Goal: Entertainment & Leisure: Consume media (video, audio)

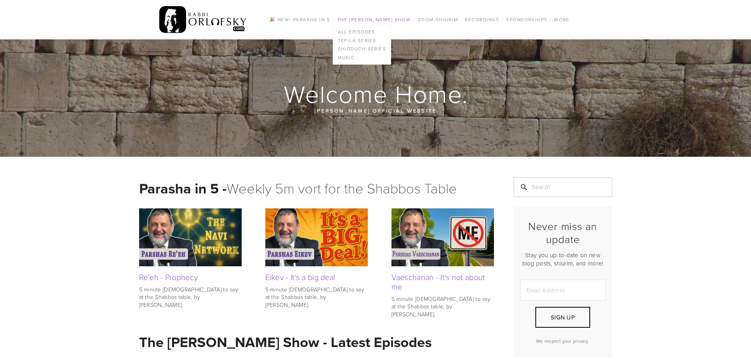
click at [372, 17] on link "The [PERSON_NAME] Show" at bounding box center [374, 20] width 79 height 10
click at [343, 30] on link "All Episodes" at bounding box center [362, 32] width 58 height 9
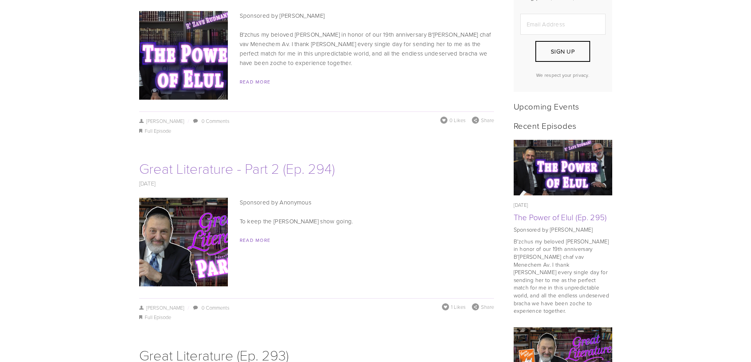
scroll to position [197, 0]
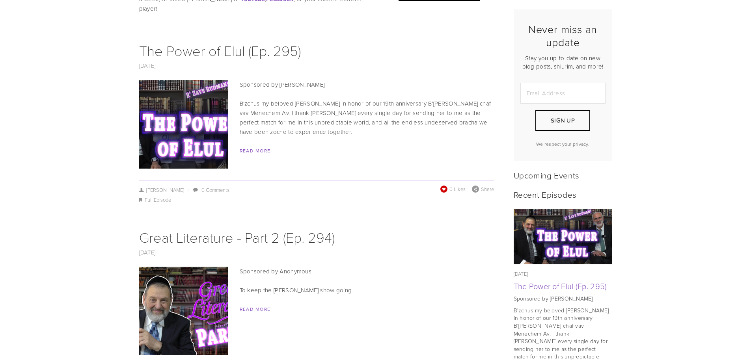
click at [444, 185] on span at bounding box center [444, 189] width 8 height 8
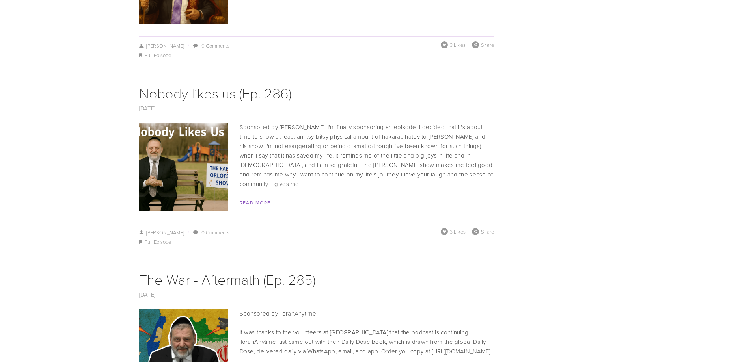
scroll to position [1853, 0]
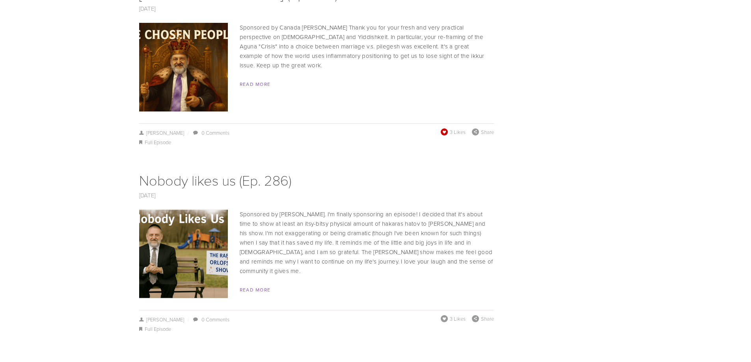
click at [444, 127] on span at bounding box center [444, 131] width 9 height 9
click at [444, 315] on div "3 Likes Share" at bounding box center [467, 319] width 53 height 9
click at [441, 315] on span at bounding box center [444, 319] width 9 height 9
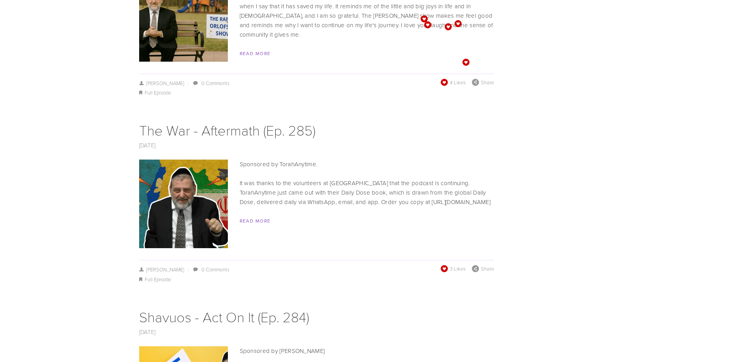
click at [446, 265] on span at bounding box center [444, 269] width 8 height 8
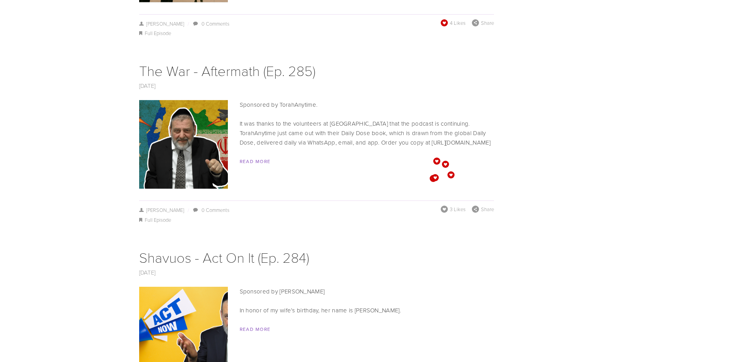
scroll to position [2247, 0]
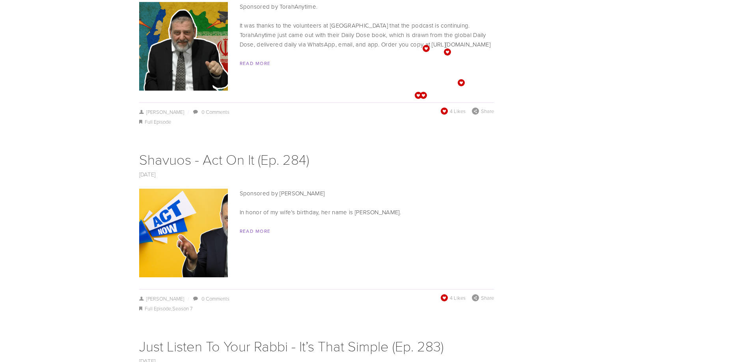
click at [440, 294] on div "May 26, 2025 / Yisroel Yudkowsky / 0 Comments Full Episode , Season 7 4 Likes S…" at bounding box center [316, 303] width 355 height 19
click at [444, 294] on span at bounding box center [444, 298] width 9 height 9
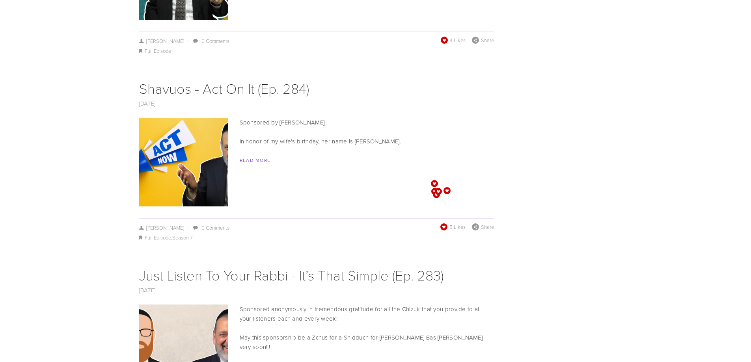
scroll to position [2444, 0]
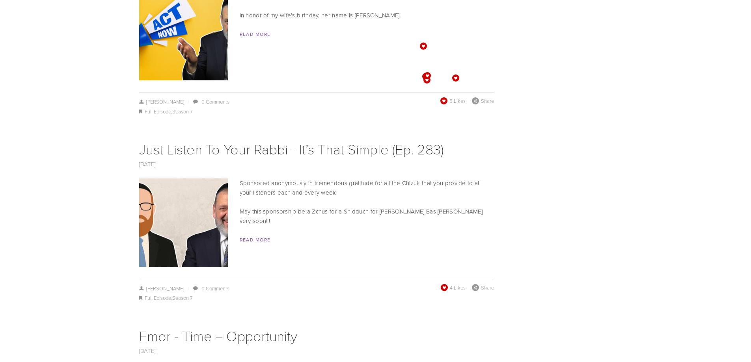
click at [440, 284] on span at bounding box center [444, 288] width 8 height 8
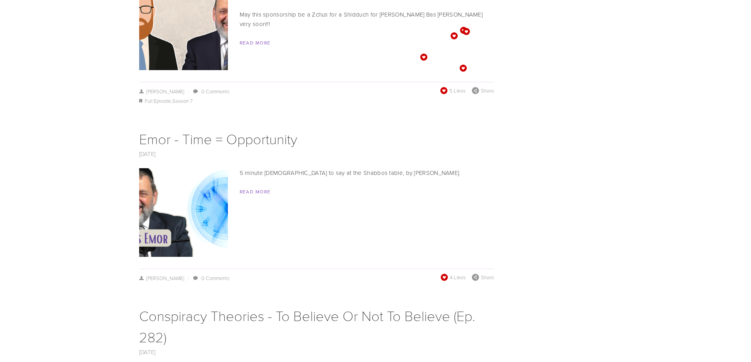
click at [442, 273] on span at bounding box center [444, 277] width 8 height 8
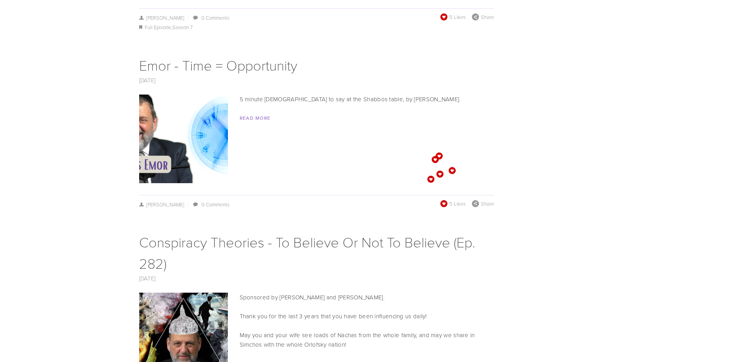
scroll to position [2878, 0]
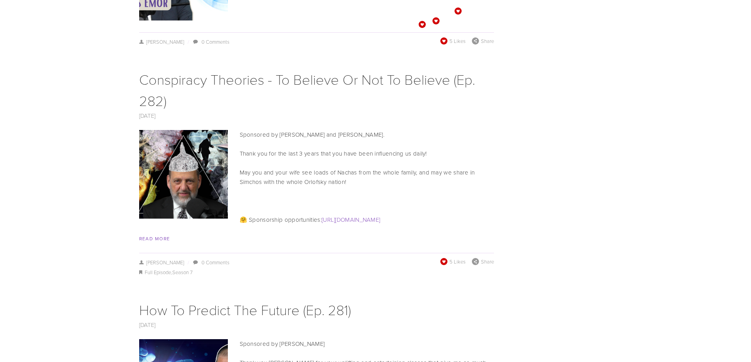
click at [443, 258] on span at bounding box center [444, 262] width 8 height 8
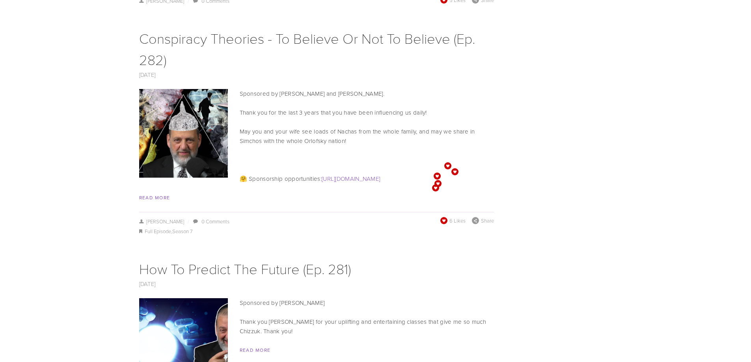
scroll to position [3075, 0]
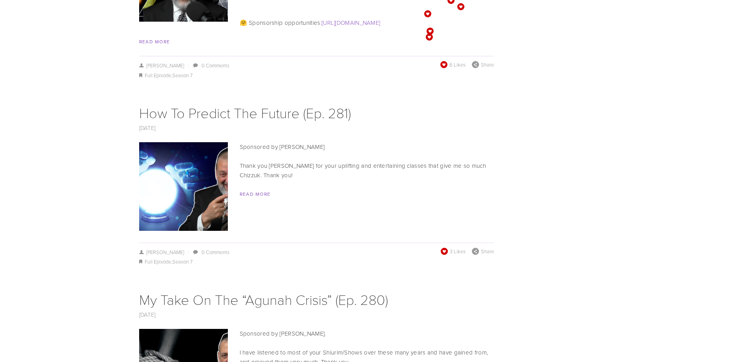
click at [444, 247] on span at bounding box center [444, 251] width 9 height 9
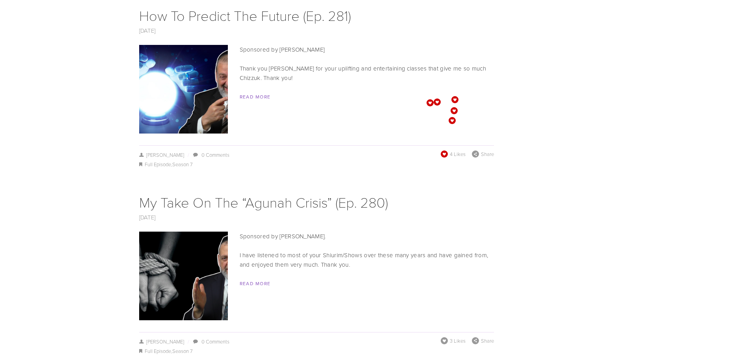
scroll to position [3311, 0]
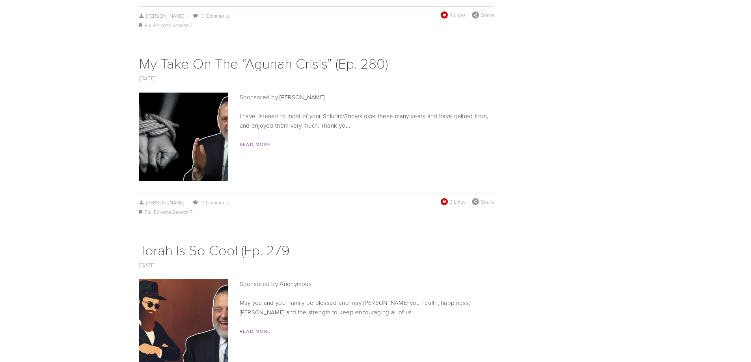
click at [441, 197] on span at bounding box center [444, 201] width 8 height 8
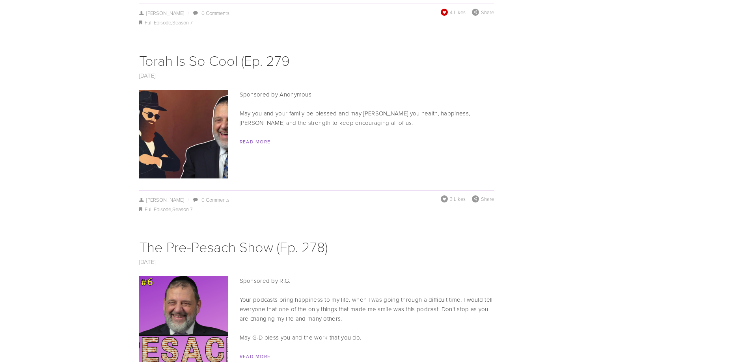
scroll to position [3508, 0]
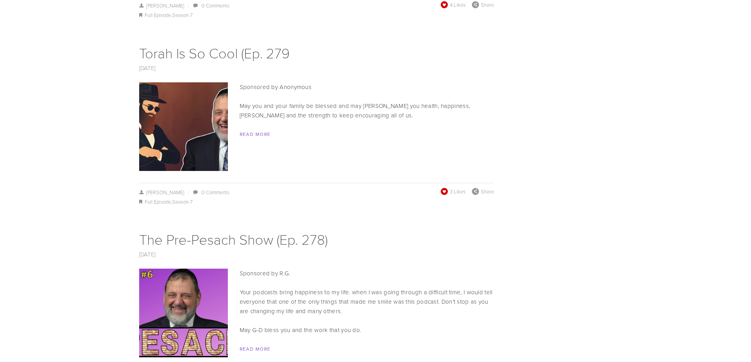
click at [444, 187] on span at bounding box center [444, 191] width 9 height 9
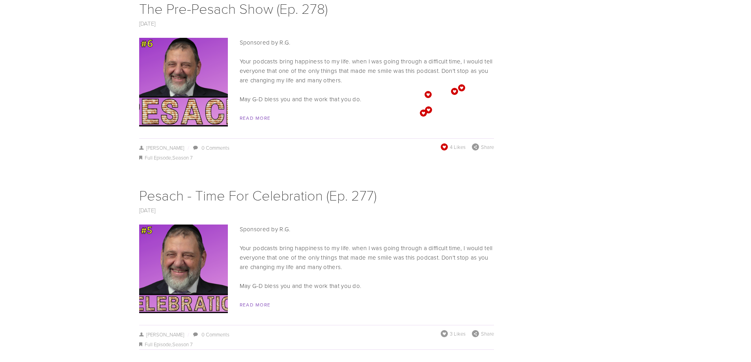
scroll to position [3824, 0]
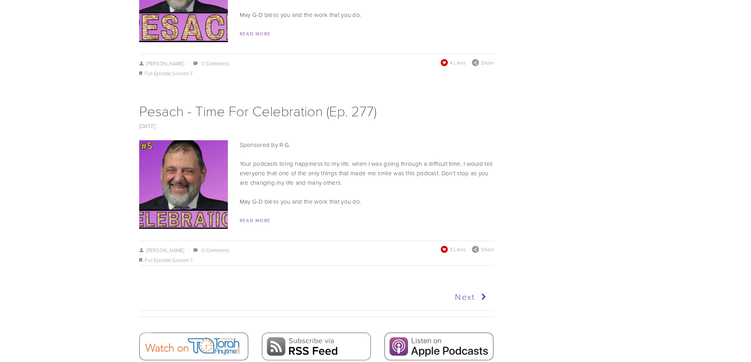
click at [444, 245] on span at bounding box center [444, 249] width 9 height 9
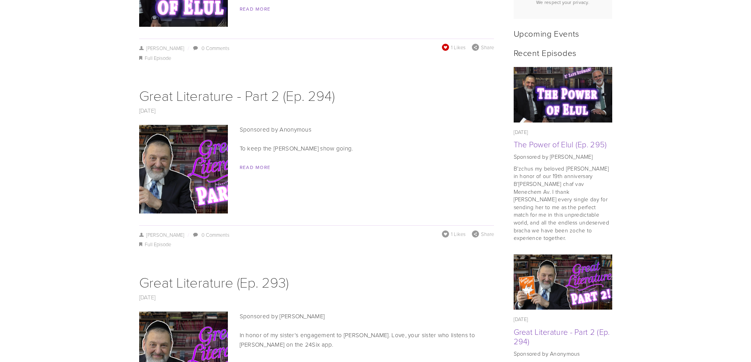
scroll to position [330, 0]
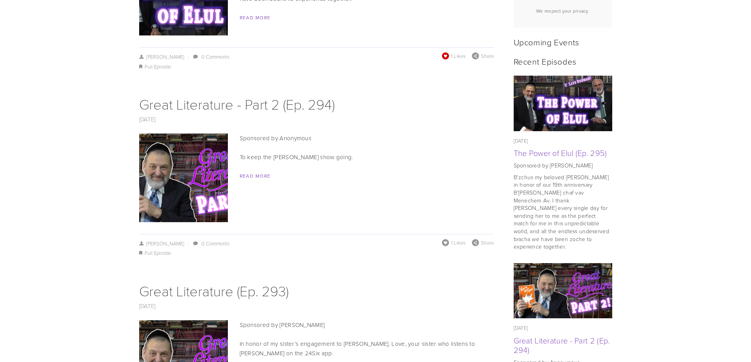
click at [448, 234] on footer "August 19, 2025 / Ari Bennett / 0 Comments Full Episode 1 Likes Share" at bounding box center [316, 246] width 355 height 24
click at [448, 238] on span at bounding box center [445, 242] width 9 height 9
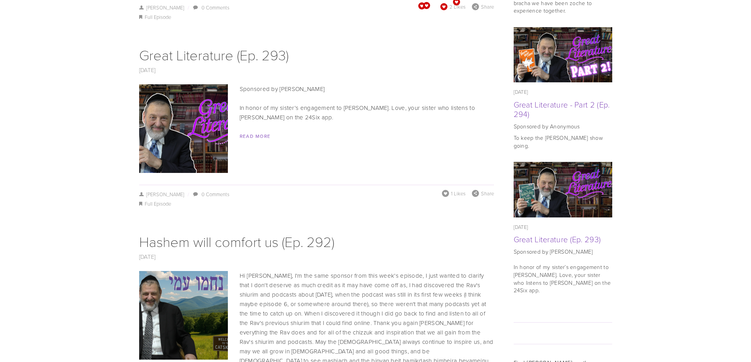
scroll to position [567, 0]
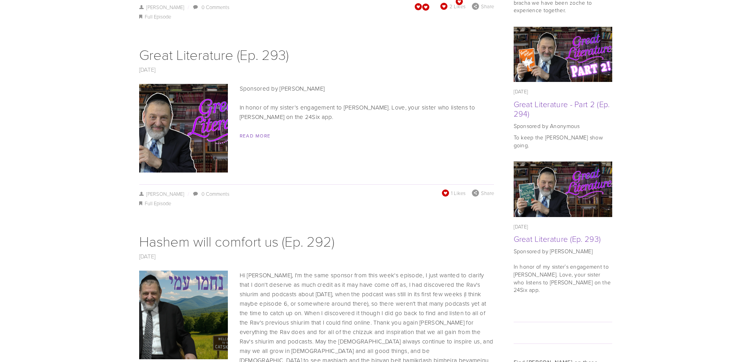
click at [453, 190] on span "1 Likes" at bounding box center [458, 193] width 15 height 7
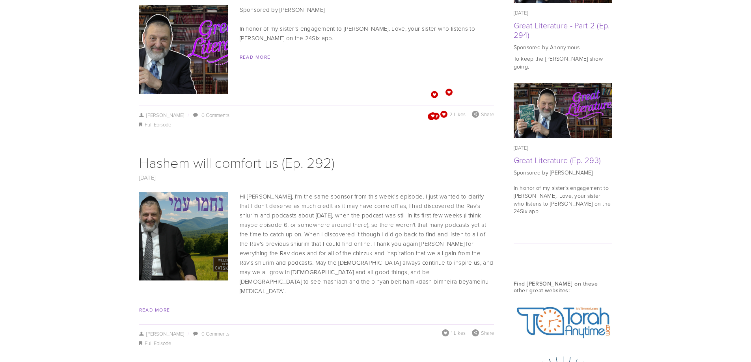
scroll to position [764, 0]
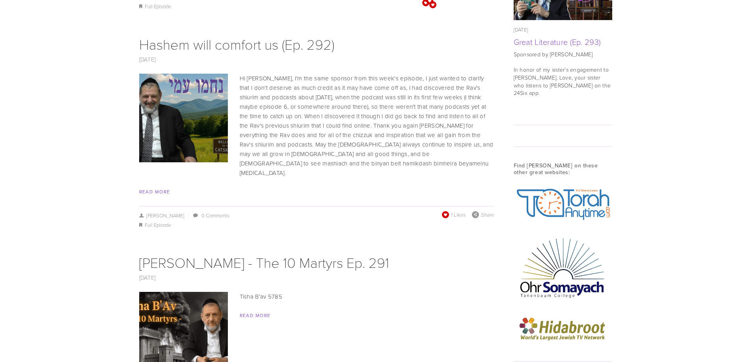
click at [447, 210] on span at bounding box center [445, 214] width 8 height 8
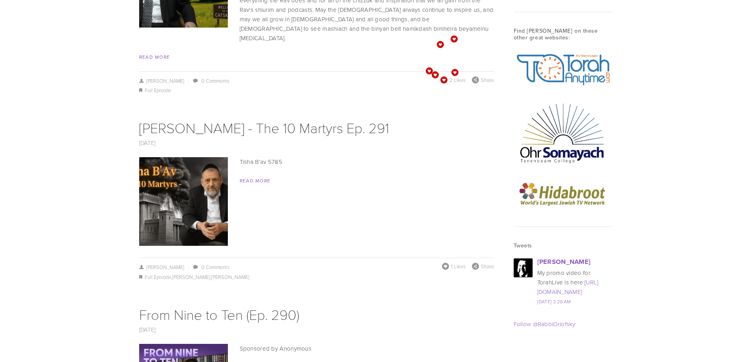
scroll to position [961, 0]
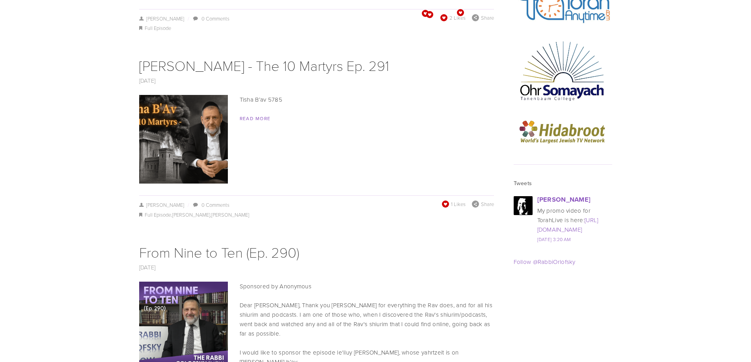
click at [447, 200] on span at bounding box center [445, 204] width 8 height 8
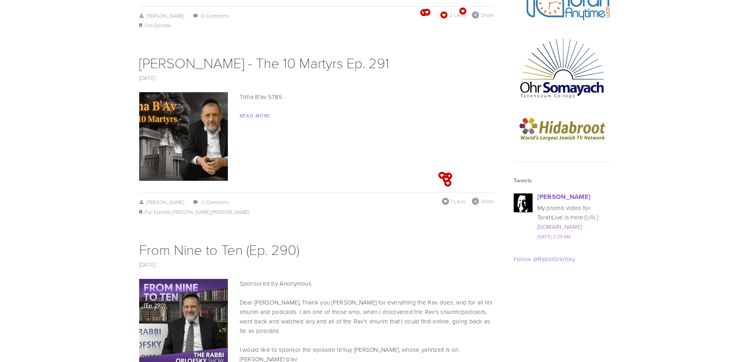
scroll to position [1158, 0]
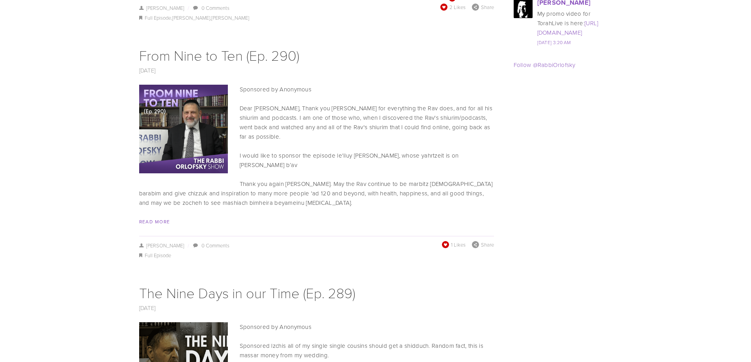
click at [444, 240] on span at bounding box center [445, 244] width 9 height 9
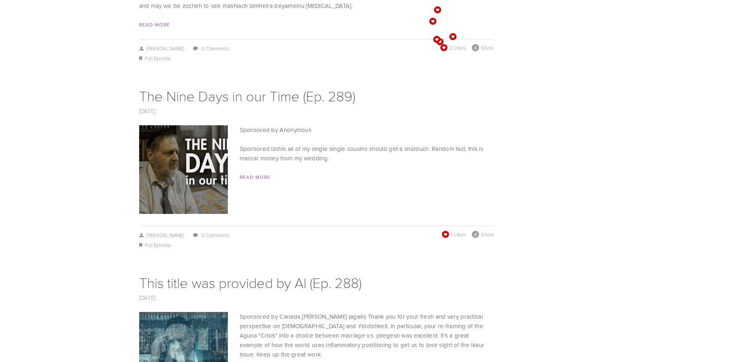
click at [444, 231] on span at bounding box center [445, 235] width 8 height 8
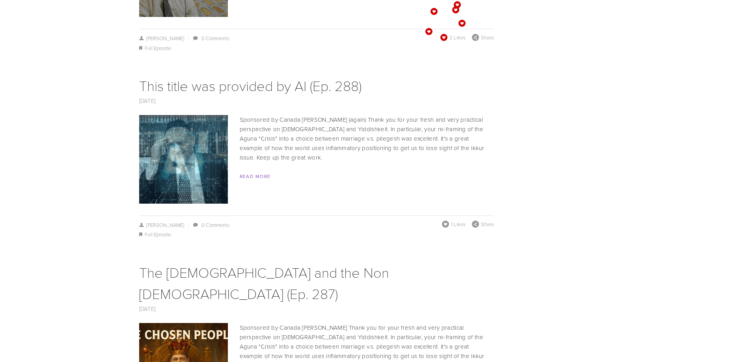
click at [444, 221] on div "1 Likes Share" at bounding box center [468, 225] width 52 height 9
click at [443, 220] on span at bounding box center [445, 224] width 8 height 8
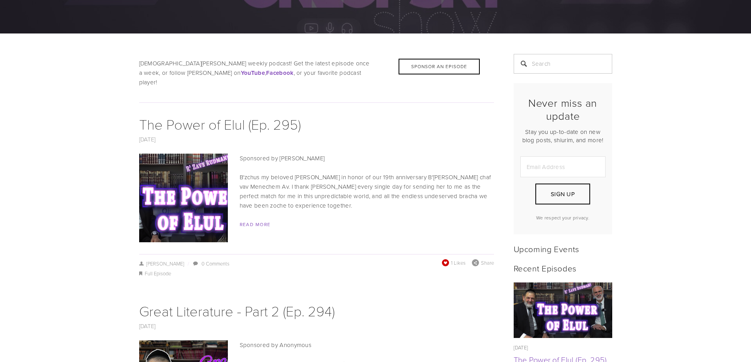
scroll to position [158, 0]
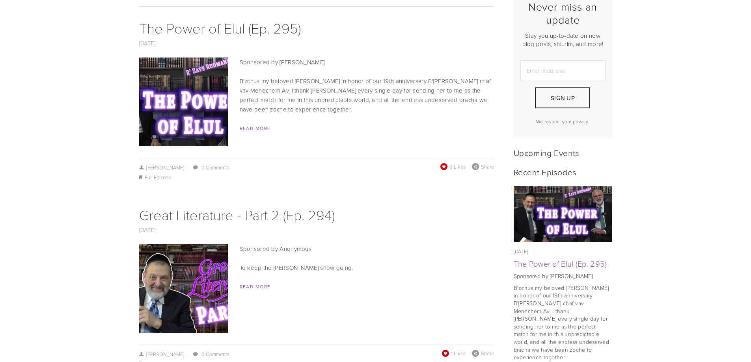
scroll to position [355, 0]
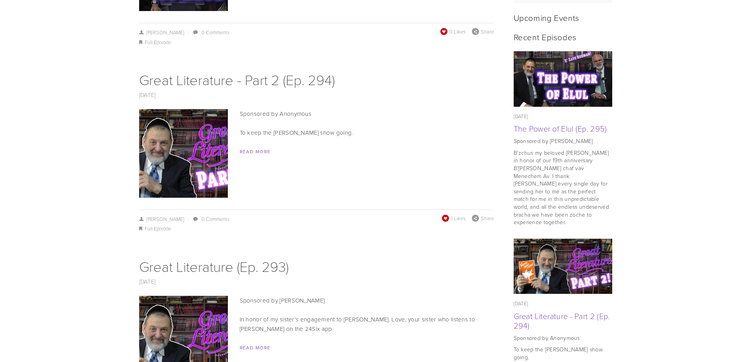
click at [441, 28] on span at bounding box center [443, 31] width 7 height 7
click at [445, 215] on span at bounding box center [445, 218] width 7 height 7
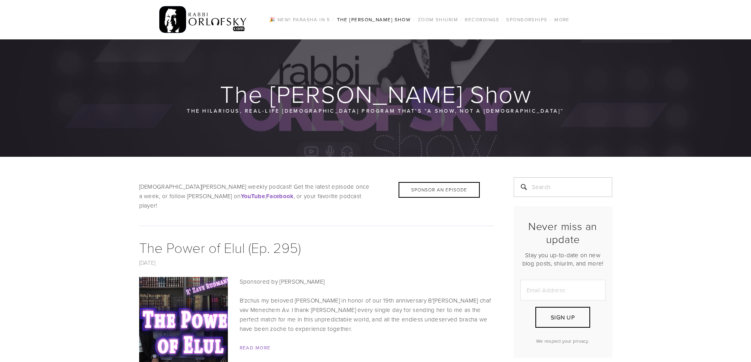
scroll to position [355, 0]
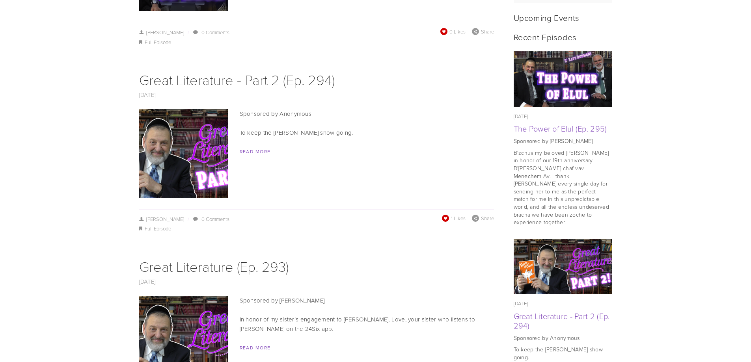
click at [445, 215] on span at bounding box center [445, 218] width 7 height 7
click at [442, 215] on span at bounding box center [445, 218] width 7 height 7
click at [442, 209] on span at bounding box center [444, 209] width 7 height 7
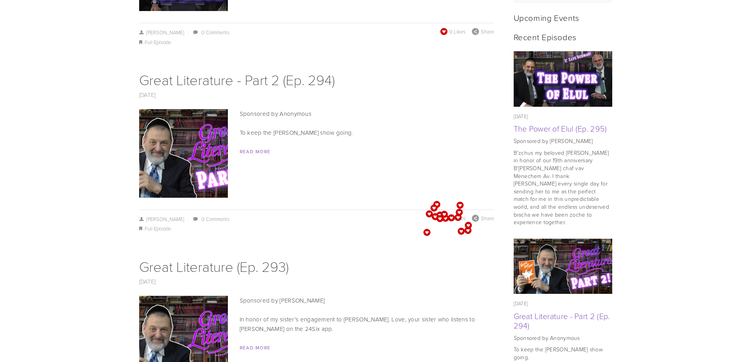
click at [442, 215] on span at bounding box center [445, 218] width 7 height 7
click at [442, 209] on span at bounding box center [444, 207] width 7 height 7
click at [442, 209] on span at bounding box center [440, 204] width 7 height 7
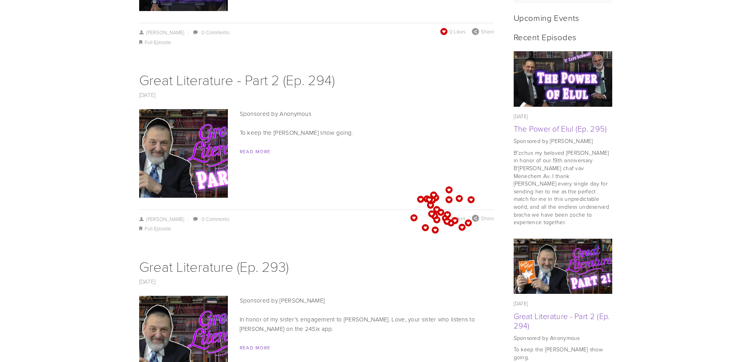
click at [442, 215] on span at bounding box center [445, 218] width 7 height 7
click at [442, 209] on span at bounding box center [444, 209] width 9 height 7
click at [442, 209] on span at bounding box center [439, 205] width 7 height 7
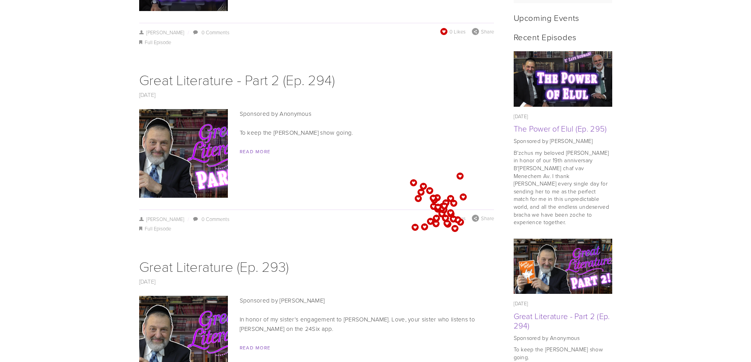
click at [442, 209] on span at bounding box center [441, 208] width 7 height 7
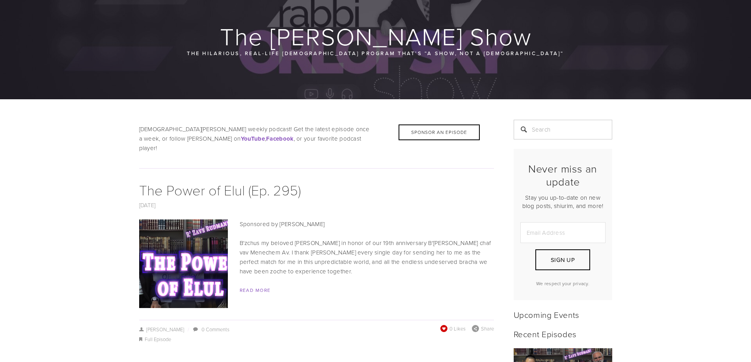
scroll to position [0, 0]
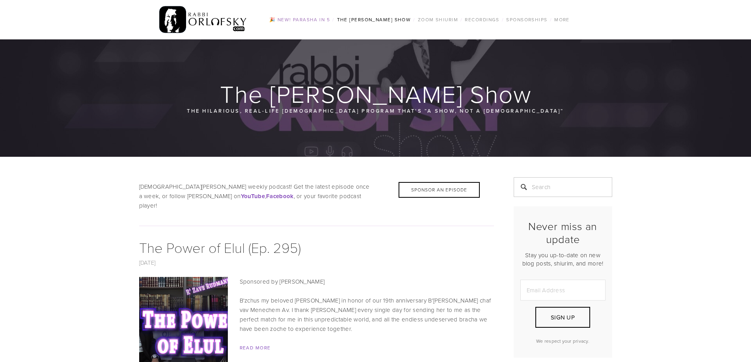
click at [324, 20] on link "🎉 NEW! Parasha in 5" at bounding box center [299, 20] width 65 height 10
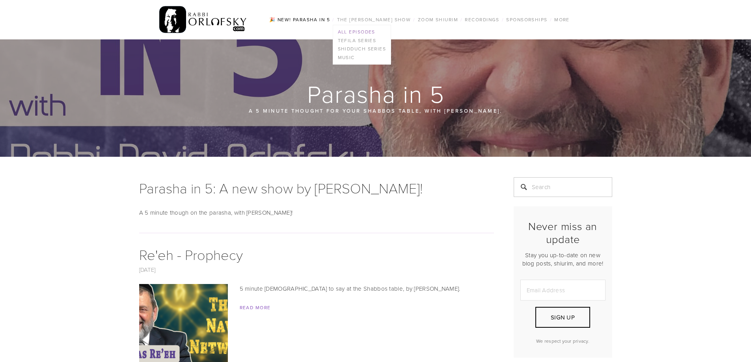
click at [360, 31] on link "All Episodes" at bounding box center [362, 32] width 58 height 9
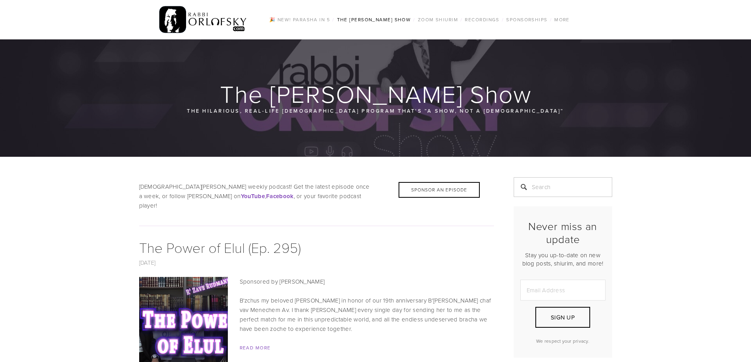
click at [231, 22] on img at bounding box center [203, 19] width 88 height 31
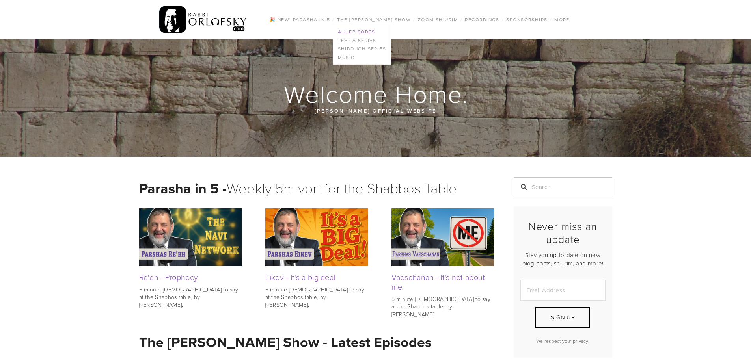
click at [356, 30] on link "All Episodes" at bounding box center [362, 32] width 58 height 9
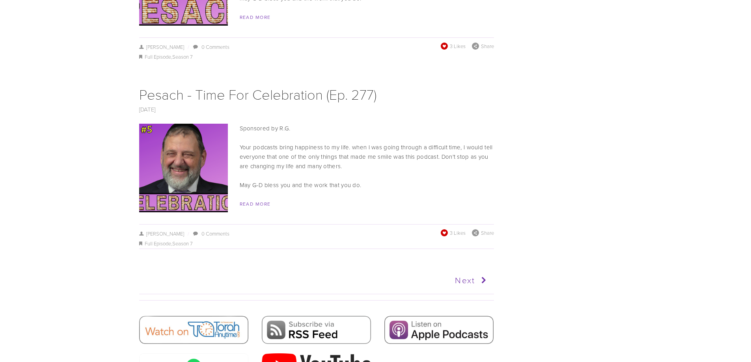
scroll to position [4062, 0]
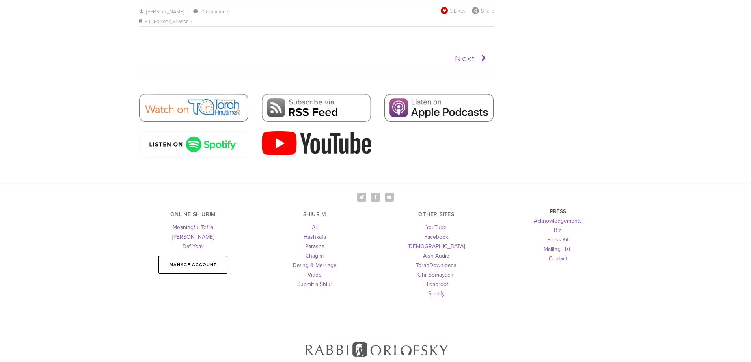
click at [484, 48] on icon at bounding box center [482, 58] width 15 height 20
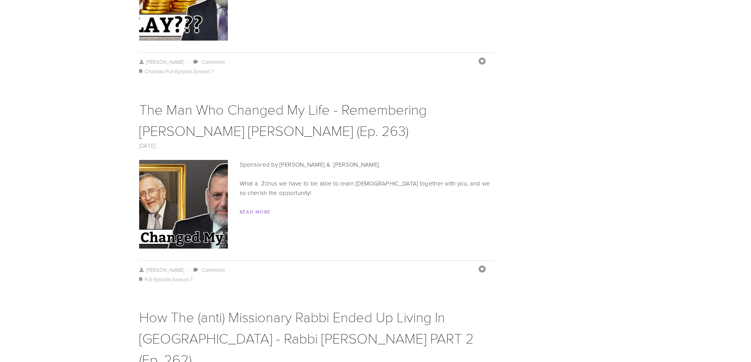
scroll to position [4143, 0]
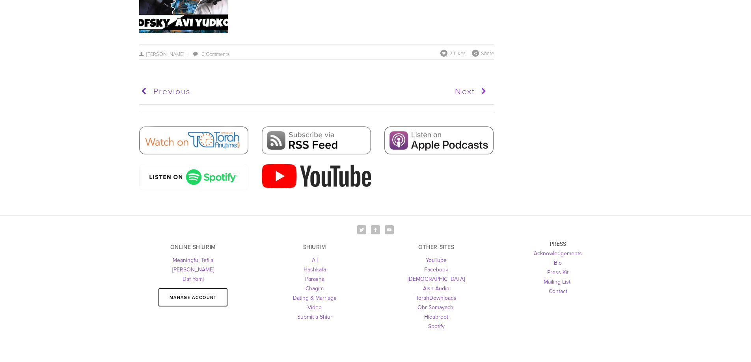
click at [469, 82] on link "Next" at bounding box center [403, 92] width 174 height 20
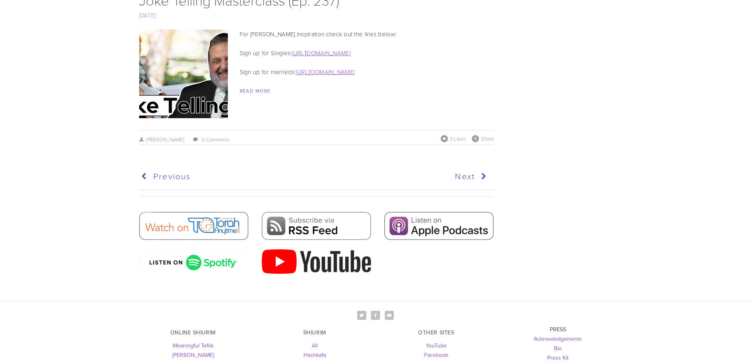
scroll to position [3915, 0]
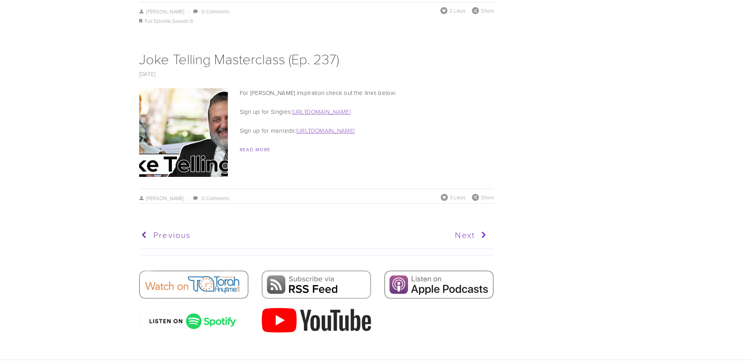
click at [464, 225] on link "Next" at bounding box center [403, 235] width 174 height 20
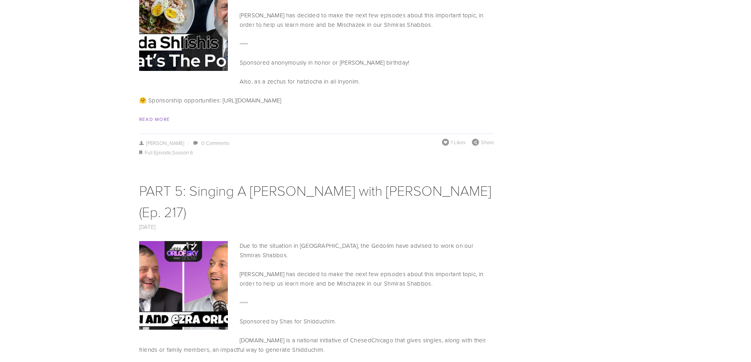
scroll to position [4401, 0]
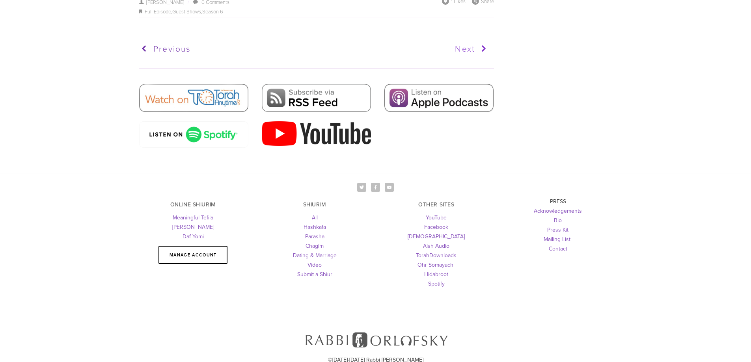
click at [460, 39] on link "Next" at bounding box center [403, 49] width 174 height 20
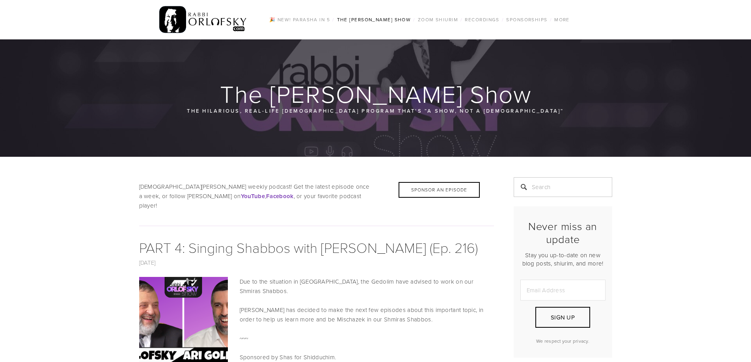
scroll to position [4204, 0]
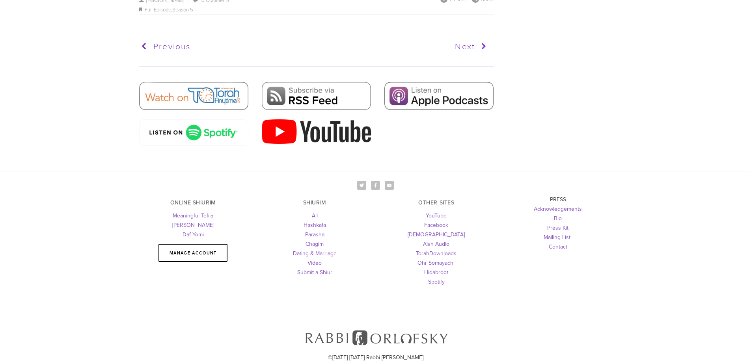
click at [470, 37] on link "Next" at bounding box center [403, 47] width 174 height 20
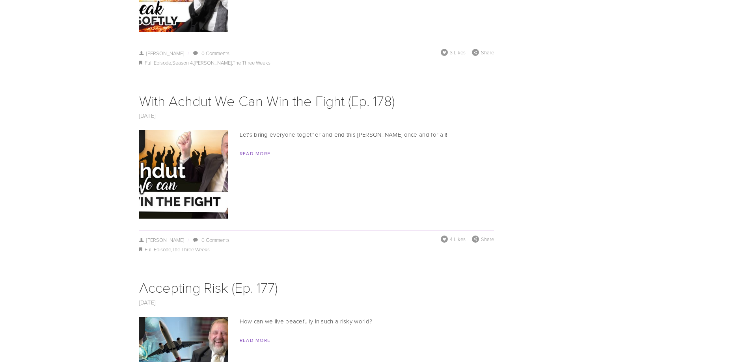
scroll to position [4691, 0]
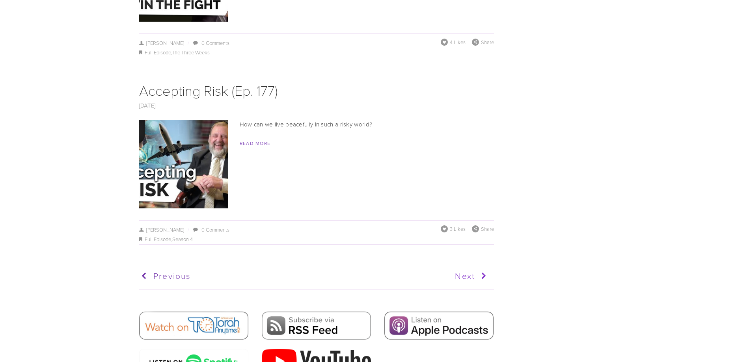
click at [480, 266] on icon at bounding box center [482, 276] width 15 height 20
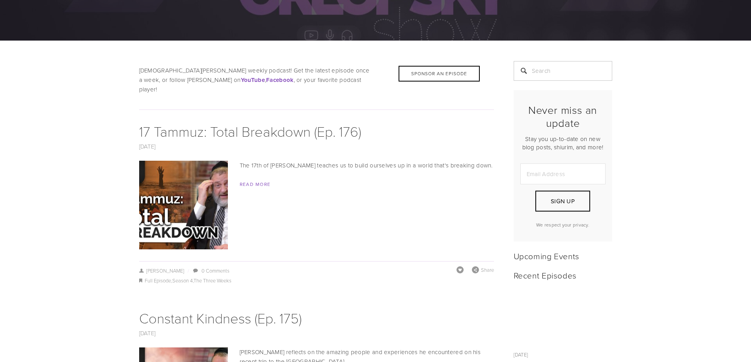
scroll to position [197, 0]
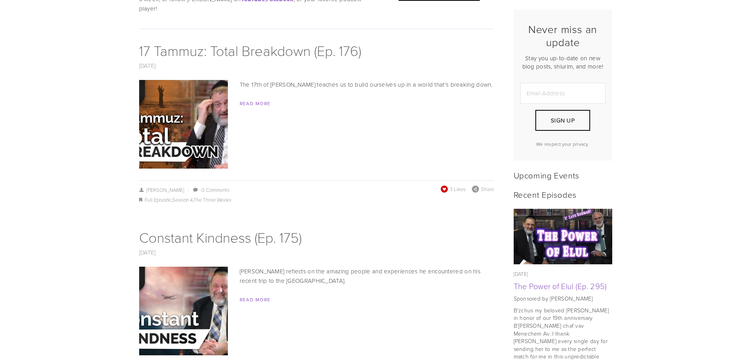
click at [449, 186] on span "3 Likes" at bounding box center [453, 189] width 25 height 7
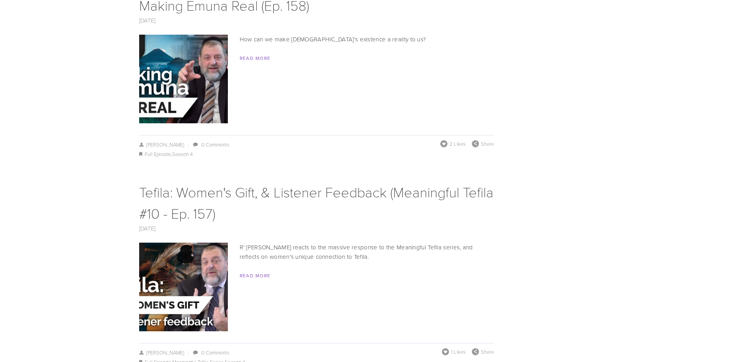
scroll to position [3666, 0]
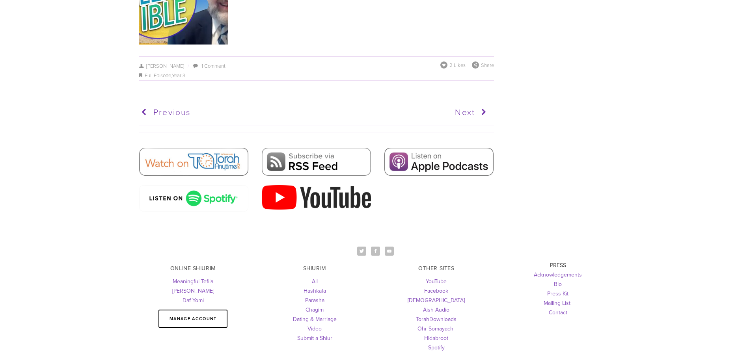
scroll to position [3997, 0]
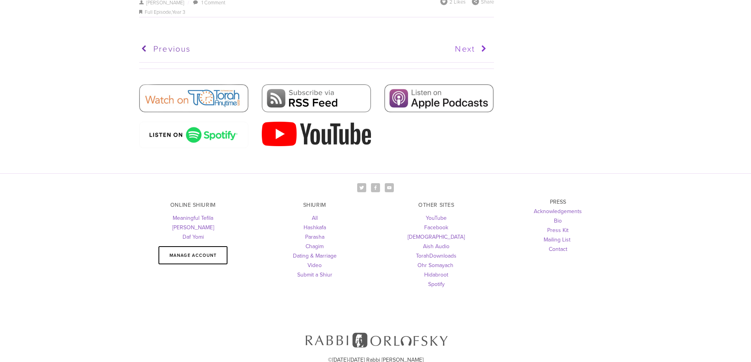
click at [459, 39] on link "Next" at bounding box center [403, 49] width 174 height 20
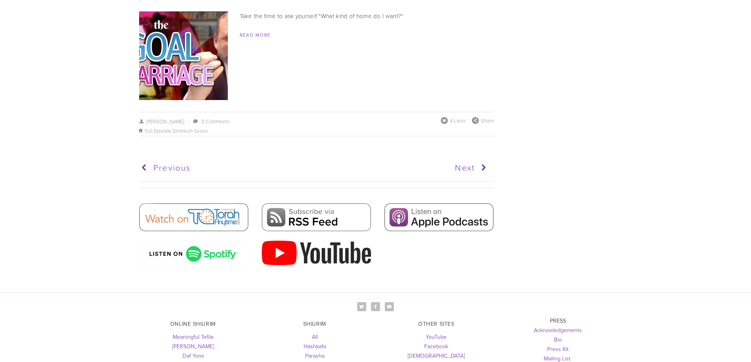
scroll to position [4040, 0]
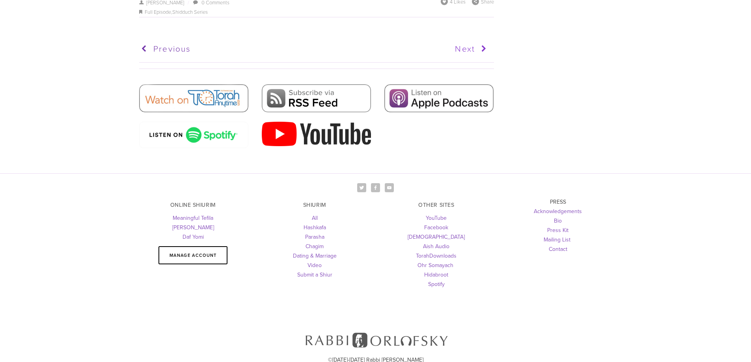
click at [466, 39] on link "Next" at bounding box center [403, 49] width 174 height 20
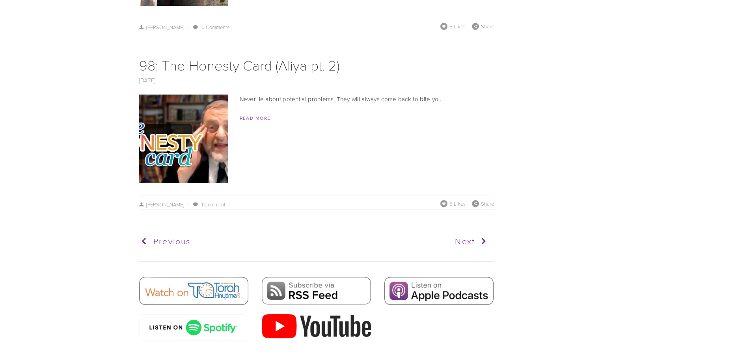
scroll to position [3801, 0]
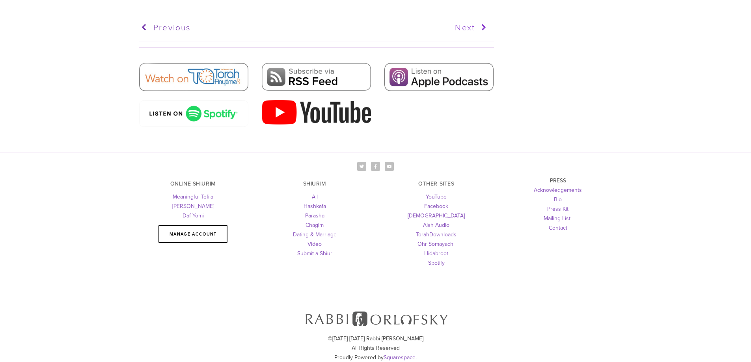
click at [475, 19] on icon at bounding box center [482, 28] width 15 height 20
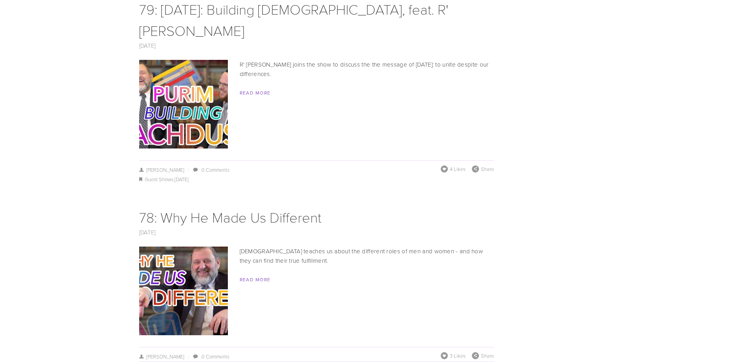
scroll to position [3537, 0]
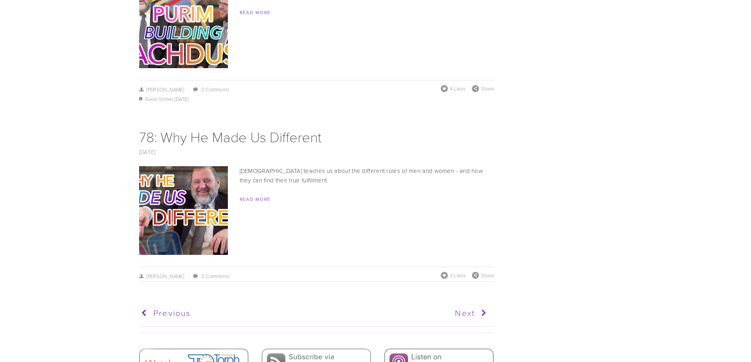
click at [461, 304] on link "Next" at bounding box center [403, 314] width 174 height 20
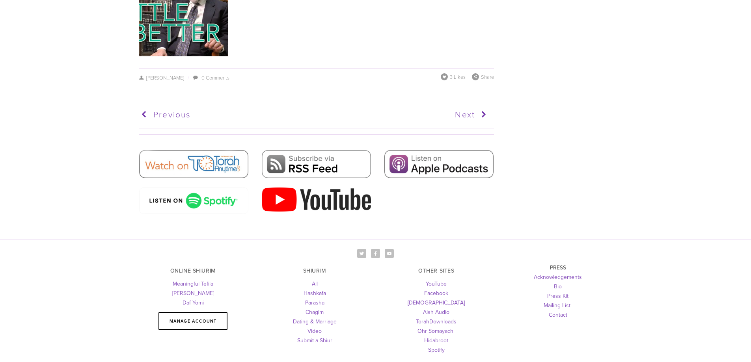
scroll to position [3913, 0]
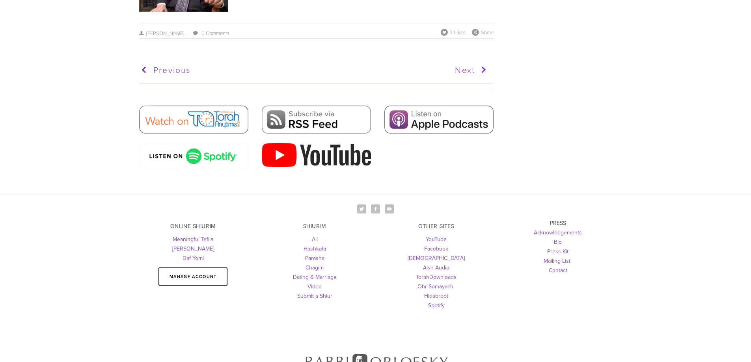
click at [476, 60] on icon at bounding box center [482, 70] width 15 height 20
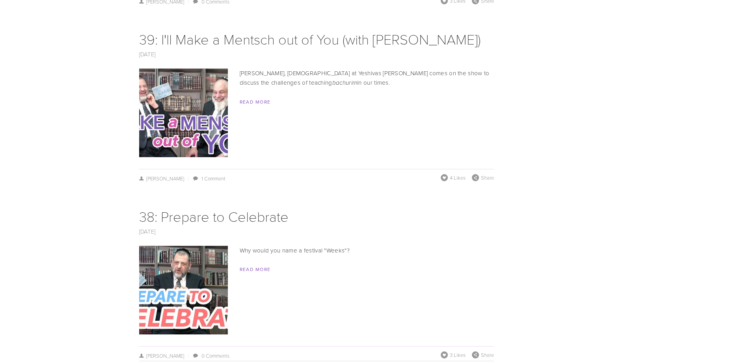
scroll to position [3604, 0]
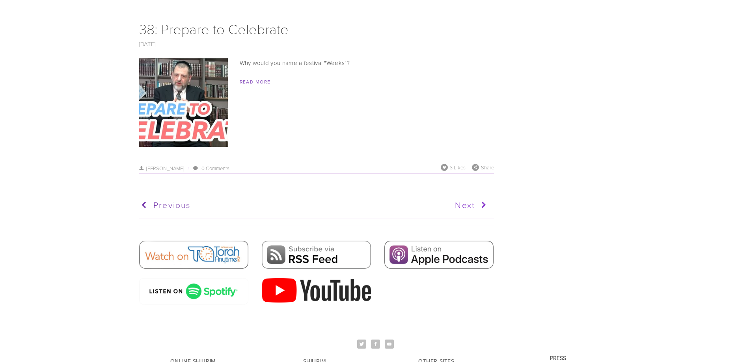
click at [473, 215] on link "Next" at bounding box center [403, 206] width 174 height 20
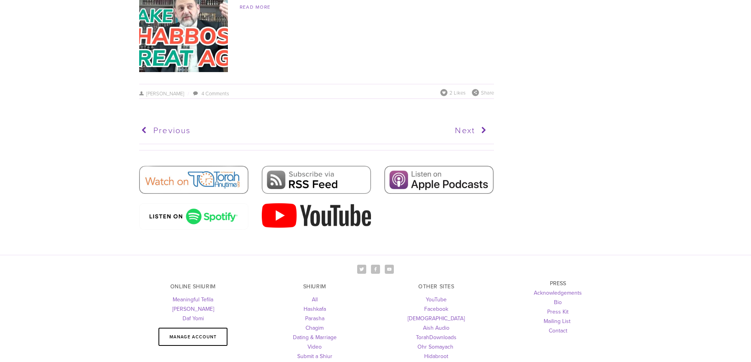
scroll to position [3627, 0]
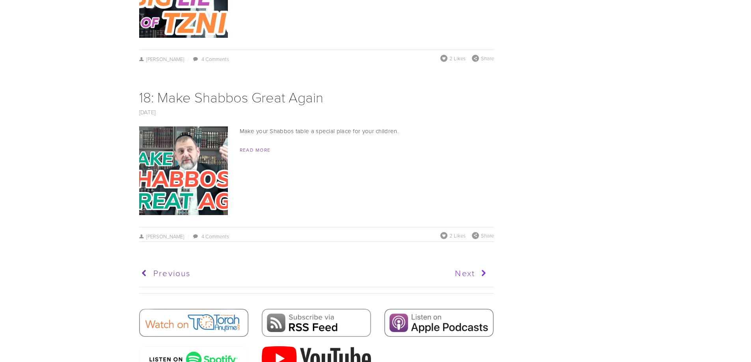
click at [466, 268] on link "Next" at bounding box center [403, 274] width 174 height 20
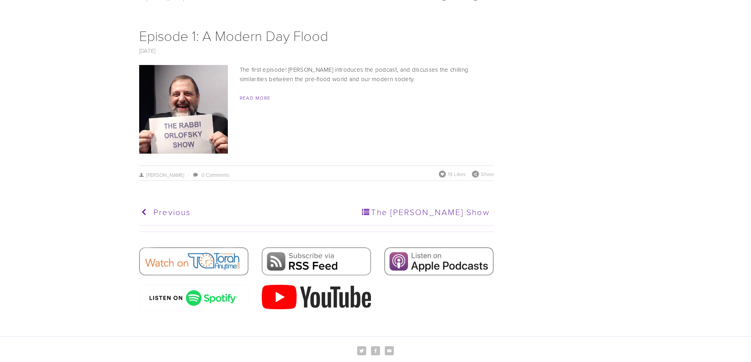
scroll to position [3075, 0]
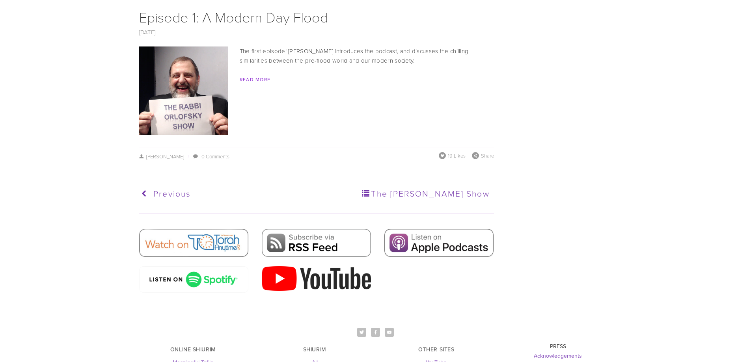
click at [262, 83] on link "Read More" at bounding box center [255, 79] width 31 height 7
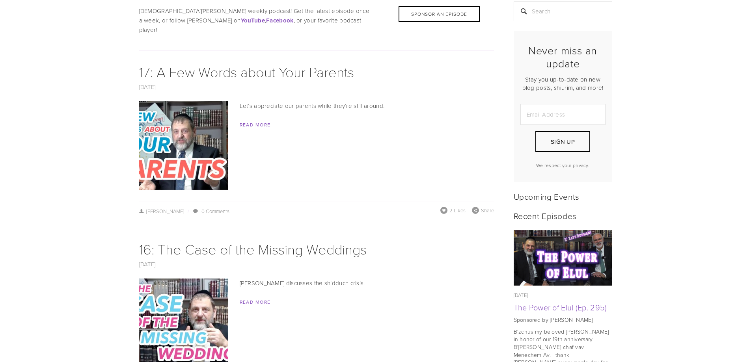
scroll to position [0, 0]
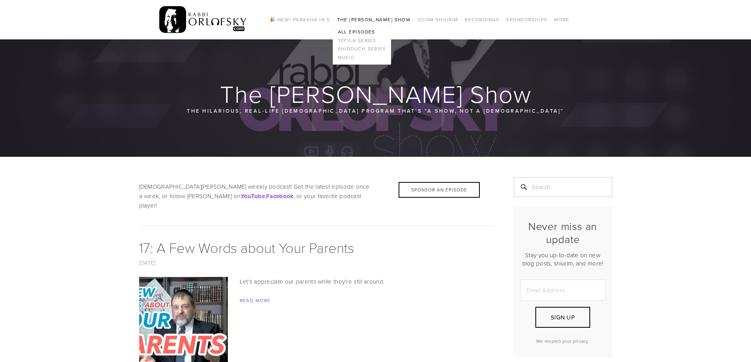
click at [364, 33] on link "All Episodes" at bounding box center [362, 32] width 58 height 9
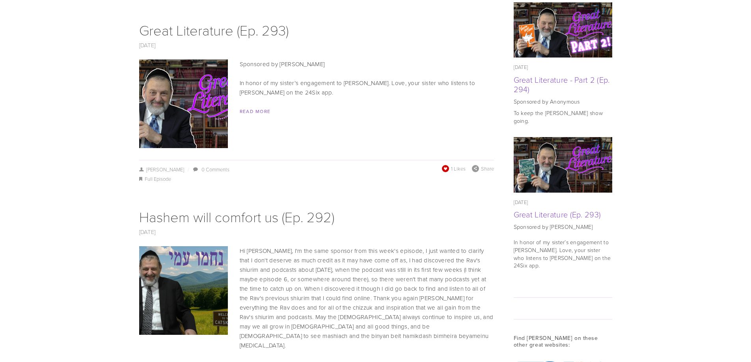
scroll to position [315, 0]
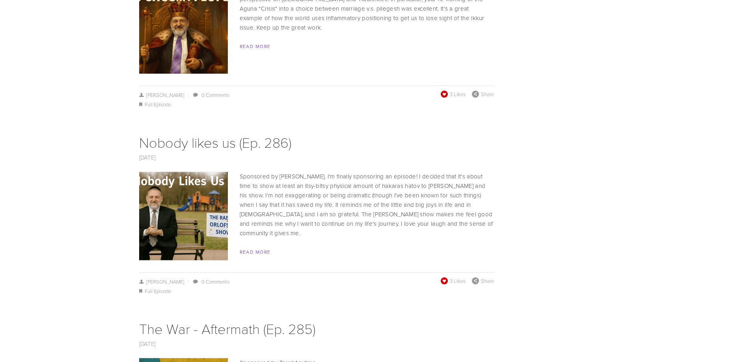
scroll to position [4062, 0]
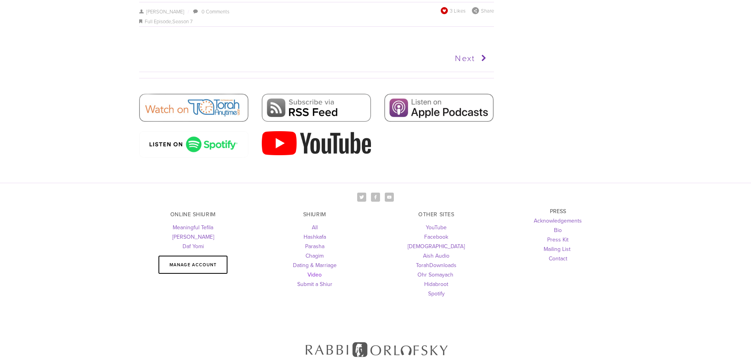
click at [317, 271] on link "Video" at bounding box center [314, 275] width 14 height 8
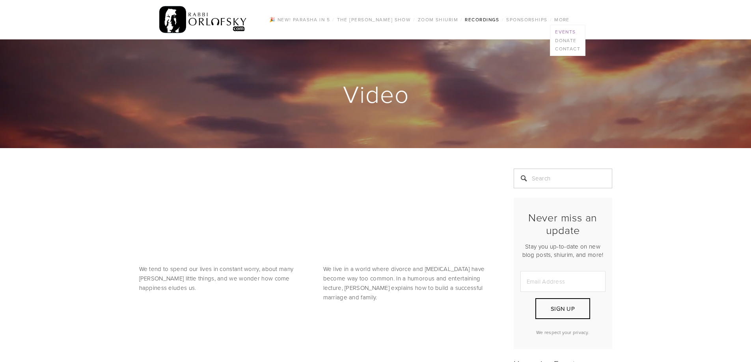
click at [555, 32] on link "Events" at bounding box center [567, 32] width 35 height 9
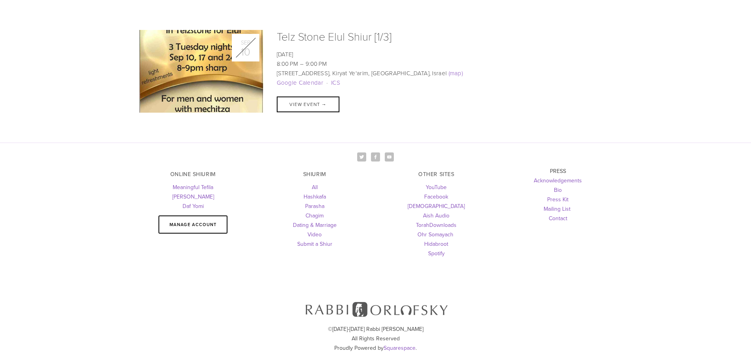
scroll to position [3792, 0]
